Goal: Task Accomplishment & Management: Manage account settings

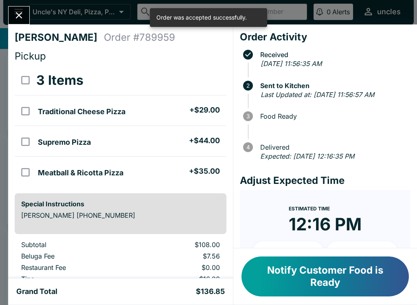
scroll to position [0, 0]
click at [18, 11] on icon "Close" at bounding box center [18, 15] width 11 height 11
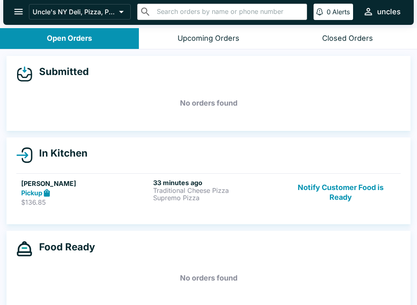
click at [234, 195] on p "Supremo Pizza" at bounding box center [217, 197] width 129 height 7
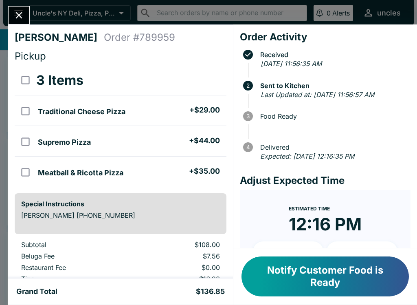
click at [341, 280] on button "Notify Customer Food is Ready" at bounding box center [326, 276] width 168 height 40
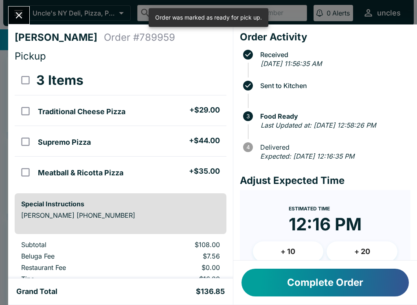
click at [296, 287] on button "Complete Order" at bounding box center [326, 283] width 168 height 28
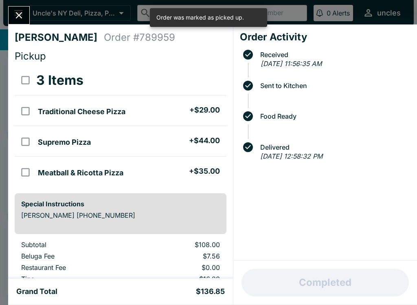
click at [16, 14] on icon "Close" at bounding box center [18, 15] width 11 height 11
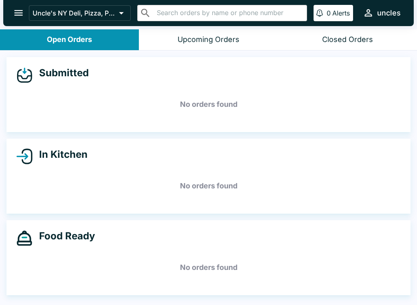
click at [355, 35] on div "Closed Orders" at bounding box center [347, 39] width 51 height 9
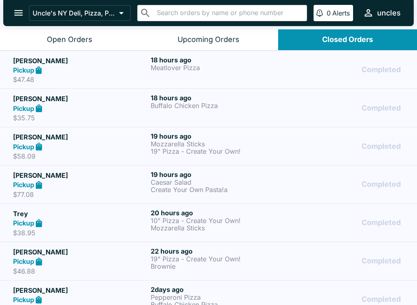
click at [110, 67] on div "Pickup" at bounding box center [80, 70] width 135 height 9
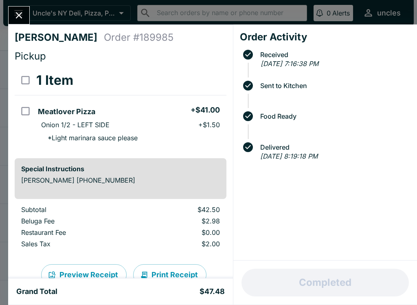
click at [12, 10] on button "Close" at bounding box center [19, 16] width 21 height 18
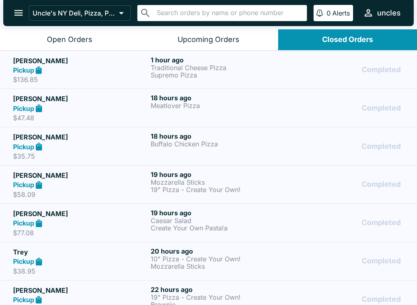
click at [122, 63] on h5 "Kamuela Lum" at bounding box center [80, 61] width 135 height 10
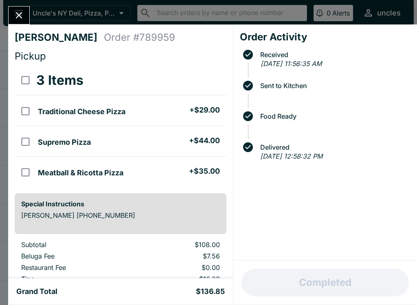
click at [12, 9] on button "Close" at bounding box center [19, 16] width 21 height 18
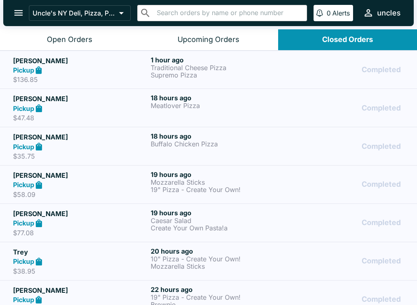
click at [180, 73] on p "Supremo Pizza" at bounding box center [218, 74] width 135 height 7
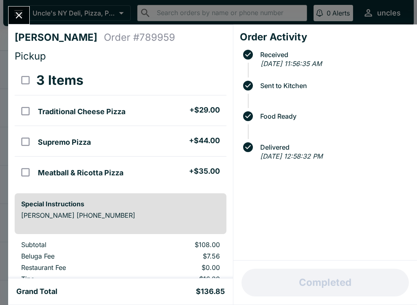
click at [20, 10] on icon "Close" at bounding box center [18, 15] width 11 height 11
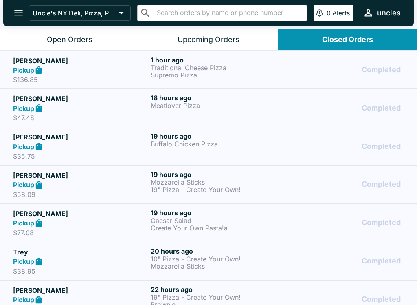
click at [75, 31] on button "Open Orders" at bounding box center [69, 39] width 139 height 21
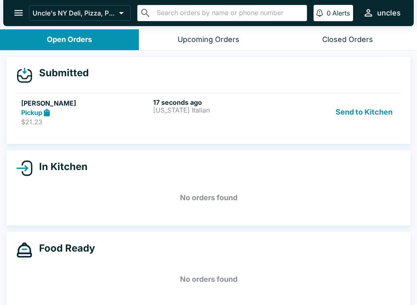
click at [124, 120] on p "$21.23" at bounding box center [85, 122] width 129 height 8
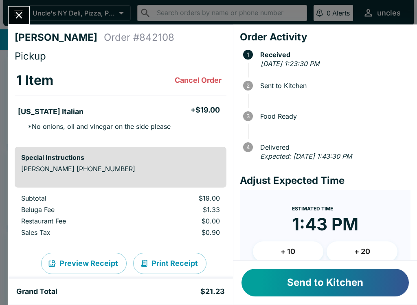
click at [333, 294] on button "Send to Kitchen" at bounding box center [326, 283] width 168 height 28
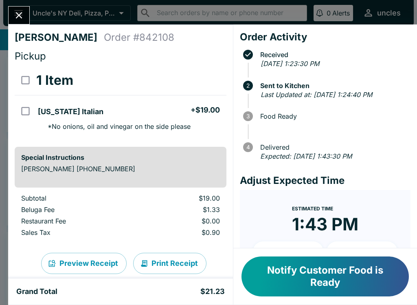
click at [293, 283] on button "Notify Customer Food is Ready" at bounding box center [326, 276] width 168 height 40
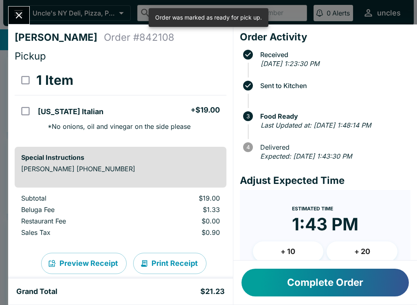
click at [318, 275] on button "Complete Order" at bounding box center [326, 283] width 168 height 28
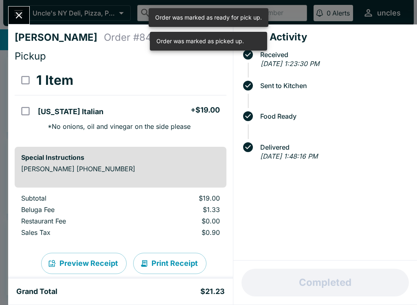
click at [15, 14] on icon "Close" at bounding box center [18, 15] width 11 height 11
